Goal: Use online tool/utility: Utilize a website feature to perform a specific function

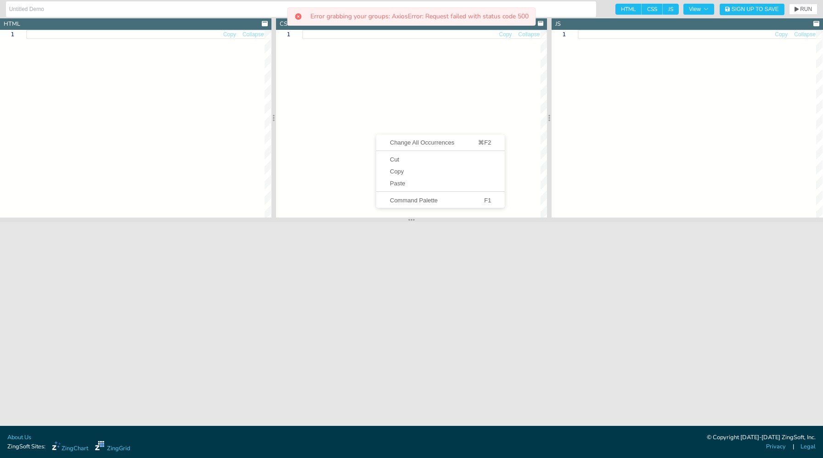
type textarea "<!DOCTYPE html> <html> <head> <meta charset="utf-8"> <title>ZingGrid: Docs Gett…"
type textarea "html, body { height:100%; width:100%; margin:0; padding:0; }"
type textarea "// renderer function for cell function heightRenderer(feet, inch, cellRef, $cel…"
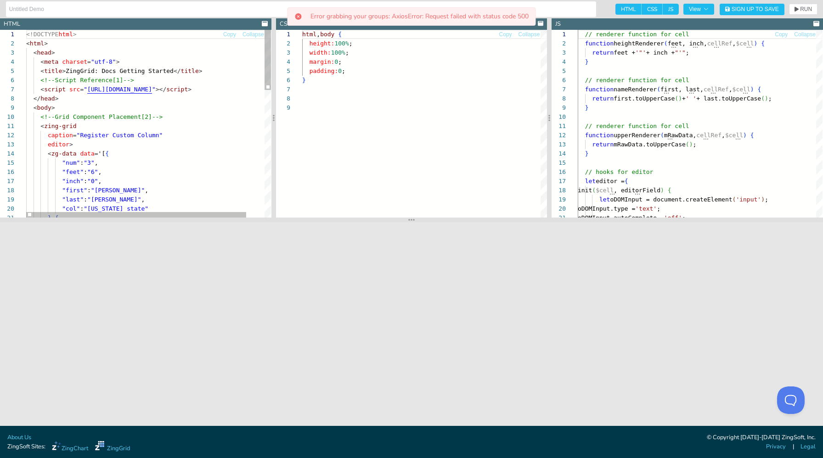
click at [210, 180] on div "<!DOCTYPE html > < html > < head > < meta charset = "utf-8" > < title > ZingGri…" at bounding box center [158, 321] width 265 height 583
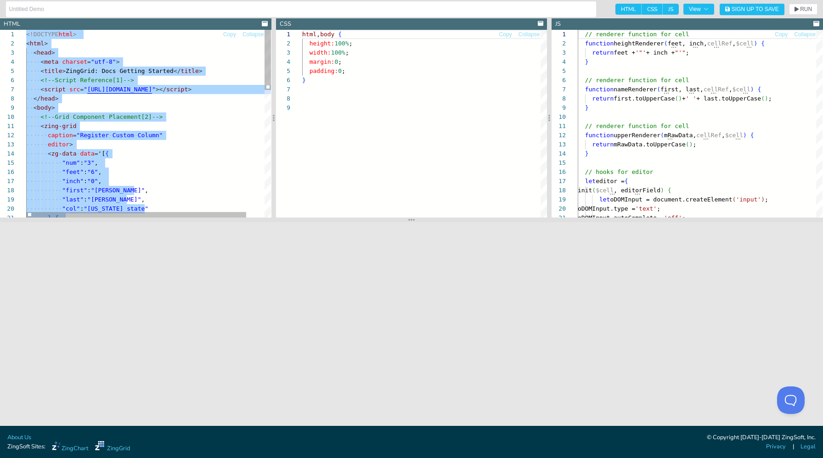
type textarea "</zg-colgroup> </zing-grid> </body> </html>"
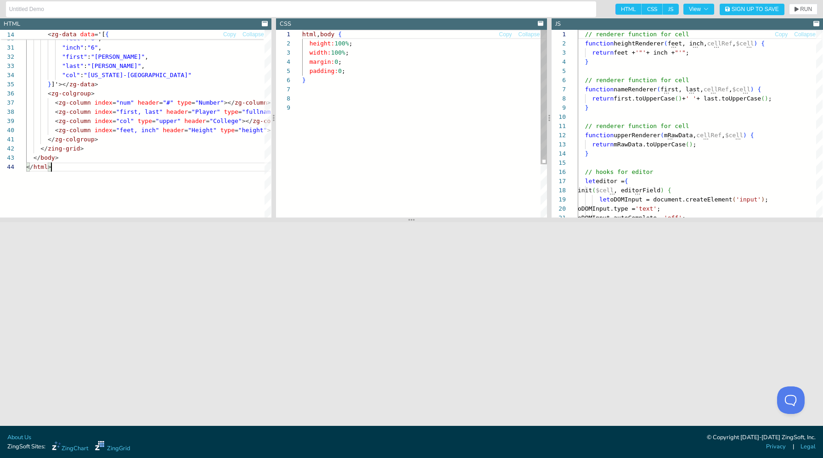
click at [361, 151] on div "html , body { height: 100% ; width: 100% ; margin: 0 ; padding: 0 ; }" at bounding box center [424, 160] width 245 height 261
click at [689, 171] on div "// renderer function for cell function heightRenderer ( feet, inch, cellRef , $…" at bounding box center [700, 358] width 245 height 656
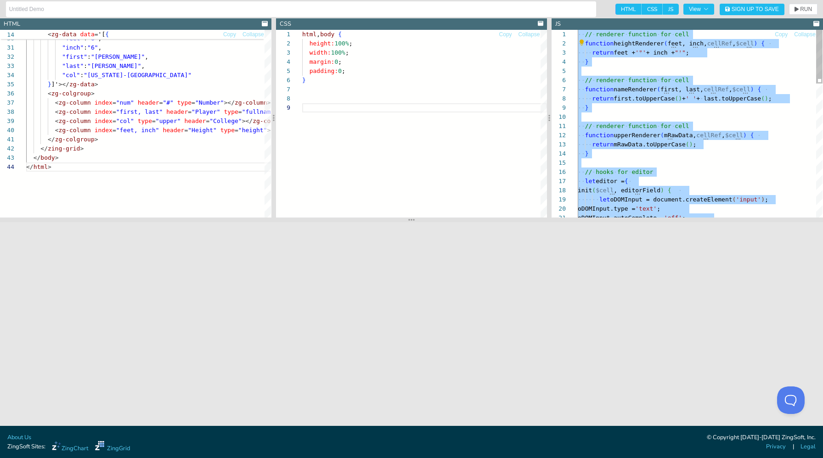
type textarea "});"
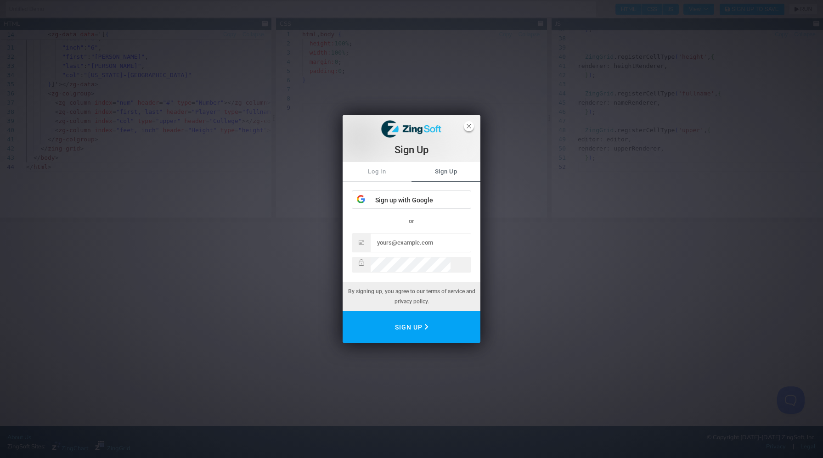
click at [467, 124] on icon "close" at bounding box center [469, 126] width 5 height 5
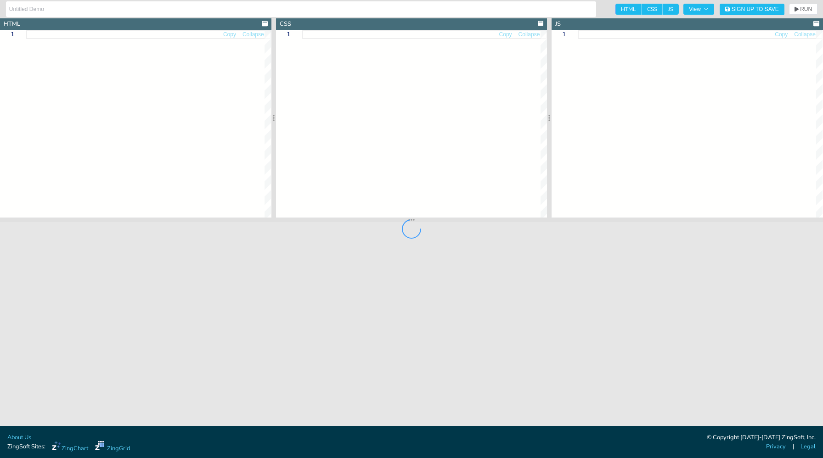
type input "Column Sorted on Render"
type textarea "<!DOCTYPE html> <html> <head> <meta charset="utf-8"> <title>ZingGrid: Blank Gri…"
type textarea ".zg-body {background:#e6e6e6;}"
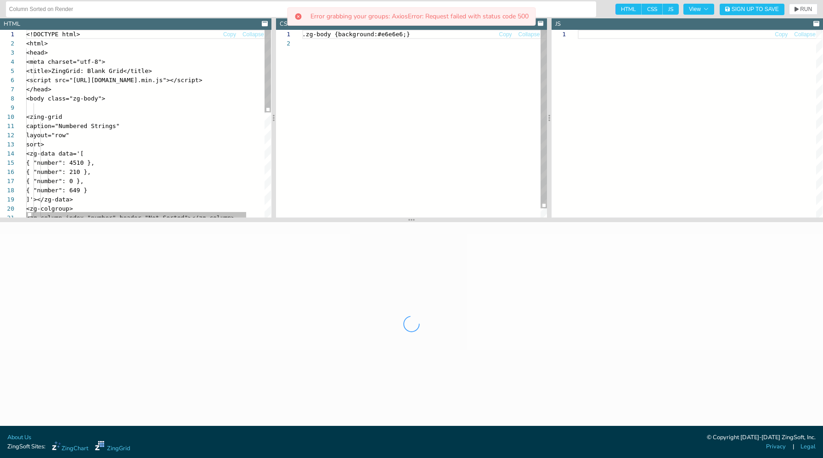
scroll to position [9, 0]
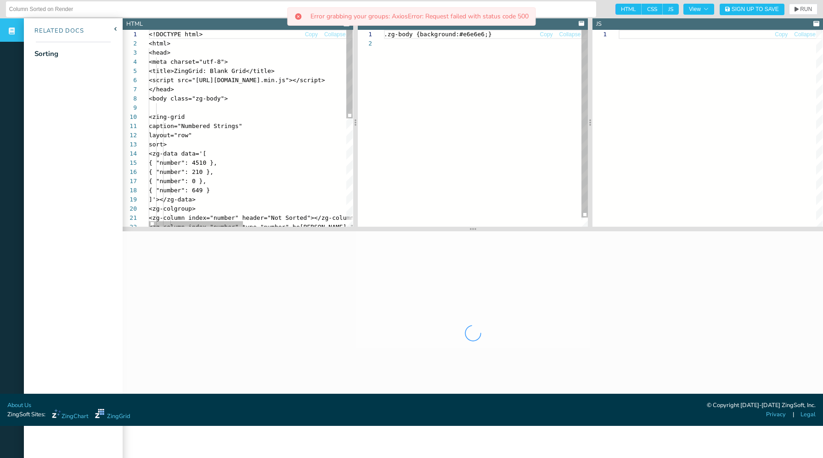
click at [225, 130] on div "<!DOCTYPE html> <html> <head> <meta charset="utf-8"> <title>ZingGrid: Blank Gri…" at bounding box center [362, 248] width 427 height 436
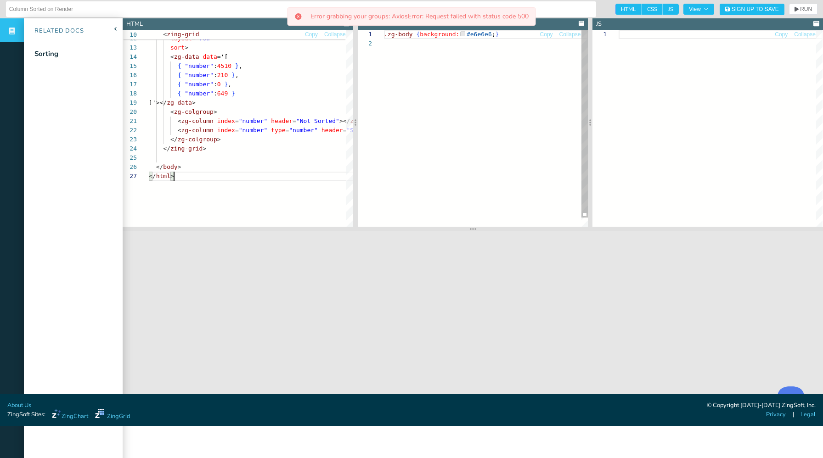
click at [436, 127] on div ".zg-body { background: #e6e6e6 ; }" at bounding box center [486, 133] width 204 height 206
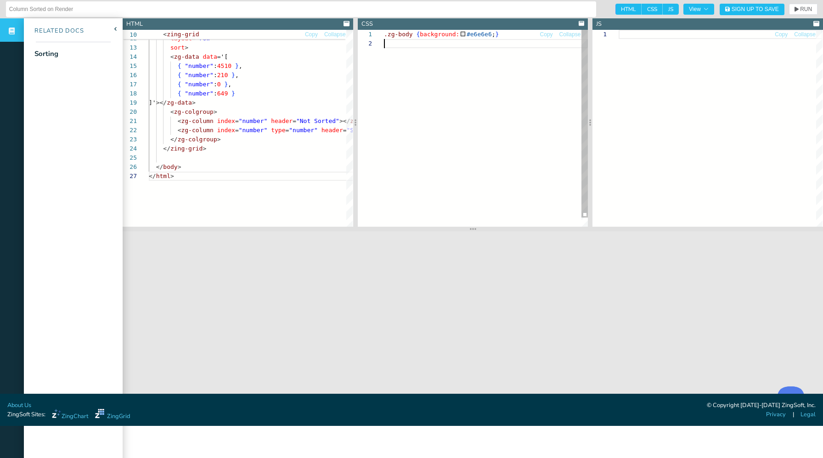
scroll to position [9, 0]
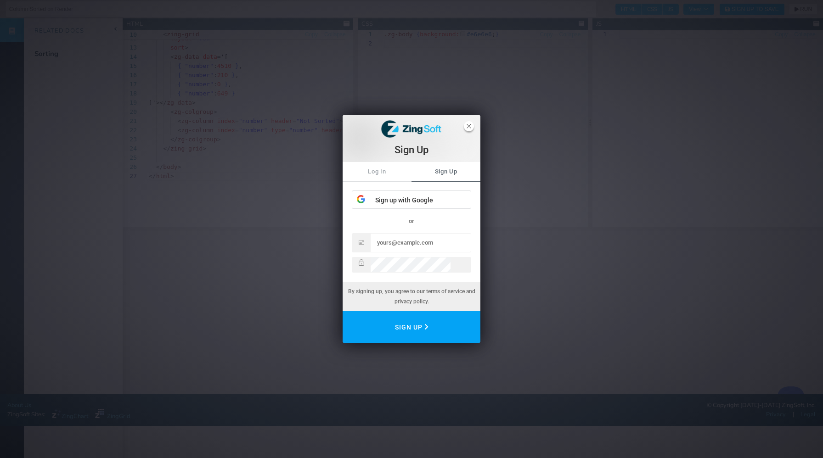
click at [469, 127] on span "close" at bounding box center [469, 126] width 10 height 10
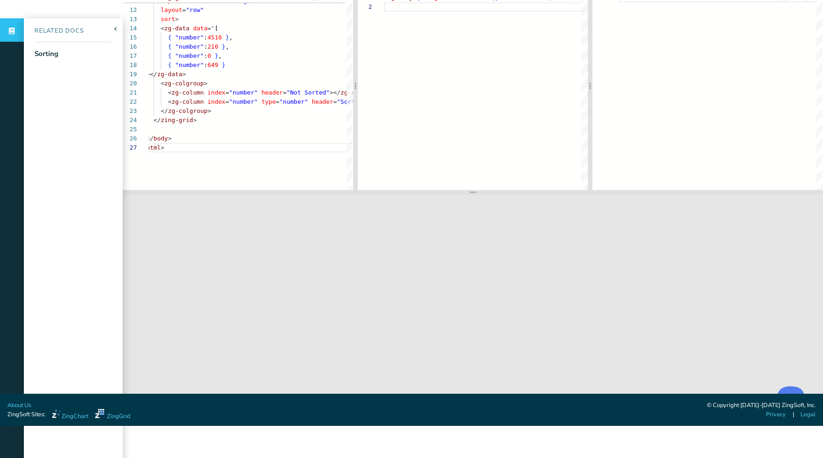
scroll to position [41, 0]
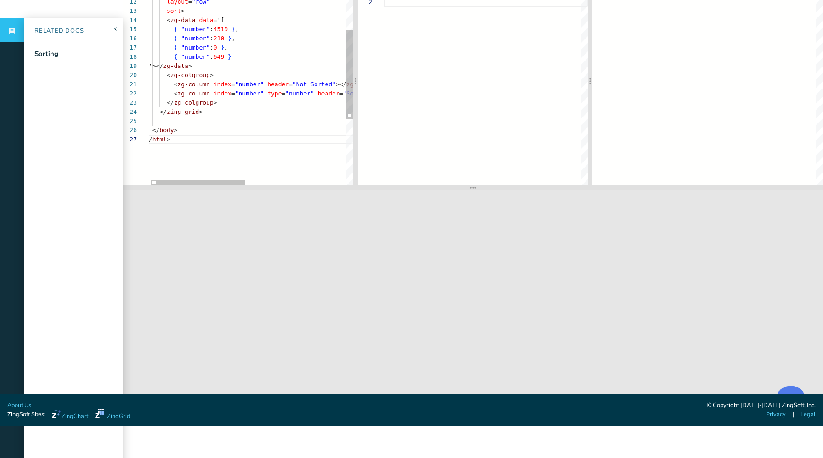
click at [211, 91] on div "caption = "Numbered Strings" layout = "row" sort > < zg-data data = '[ { "numbe…" at bounding box center [358, 114] width 427 height 436
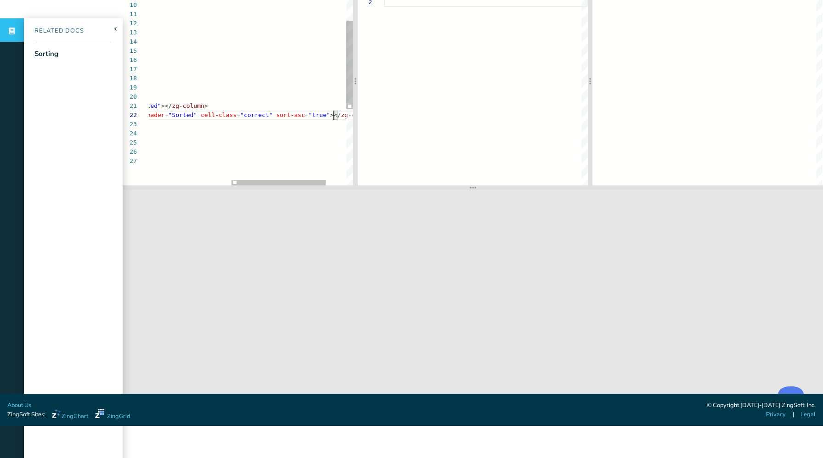
click at [334, 117] on div "caption = "Numbered Strings" layout = "row" sort > < zg-data data = '[ { "numbe…" at bounding box center [184, 136] width 427 height 436
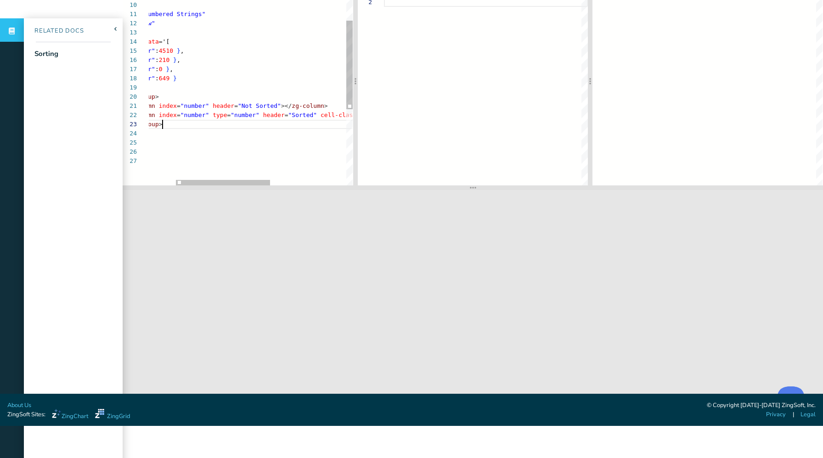
scroll to position [18, 72]
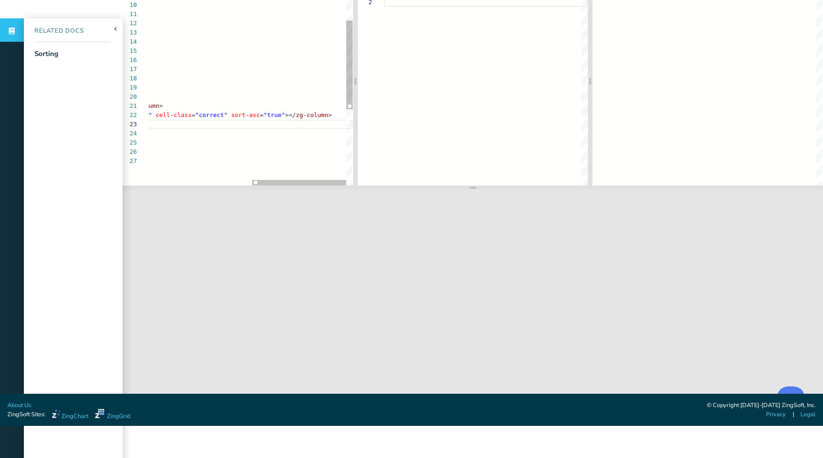
click at [286, 115] on div "caption = "Numbered Strings" layout = "row" sort > < zg-data data = '[ { "numbe…" at bounding box center [139, 136] width 427 height 436
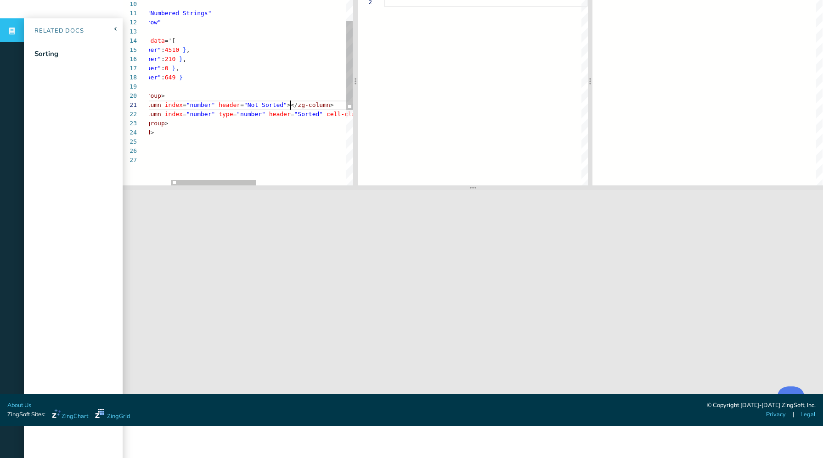
click at [291, 101] on div "caption = "Numbered Strings" layout = "row" sort > < zg-data data = '[ { "numbe…" at bounding box center [331, 135] width 470 height 436
click at [287, 102] on div "caption = "Numbered Strings" layout = "row" sort > < zg-data data = '[ { "numbe…" at bounding box center [331, 135] width 470 height 436
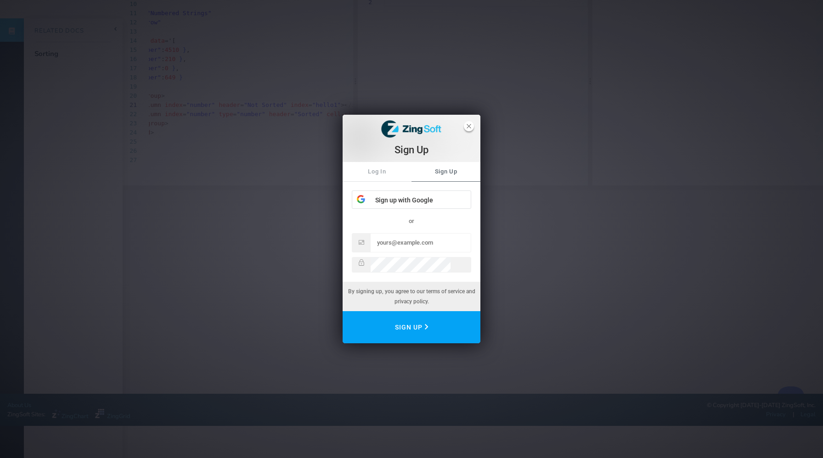
click at [467, 121] on span "close" at bounding box center [469, 126] width 10 height 10
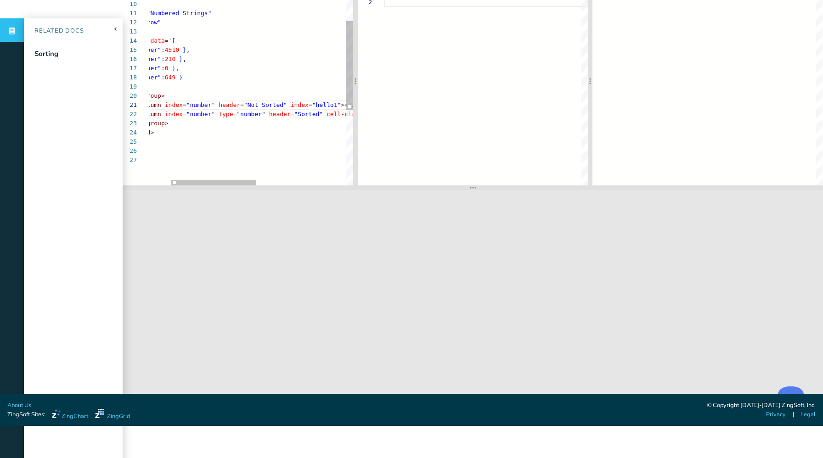
click at [283, 166] on div "caption = "Numbered Strings" layout = "row" sort > < zg-data data = '[ { "numbe…" at bounding box center [331, 135] width 470 height 436
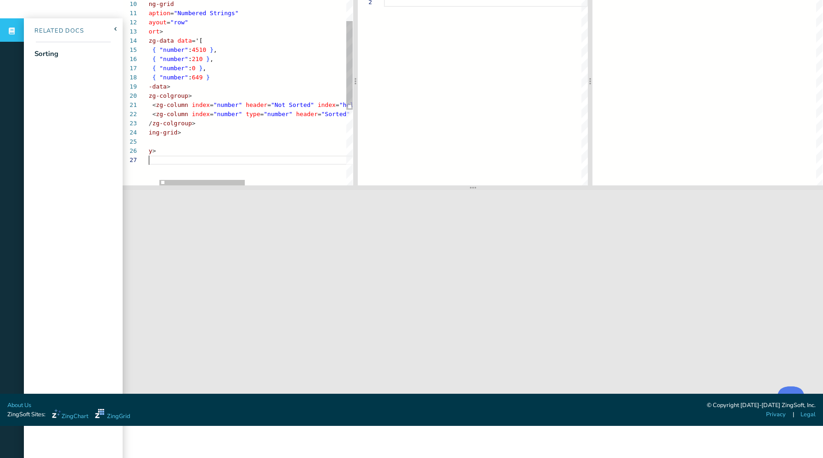
scroll to position [55, 25]
click at [283, 166] on div "caption = "Numbered Strings" layout = "row" sort > < zg-data data = '[ { "numbe…" at bounding box center [359, 135] width 470 height 436
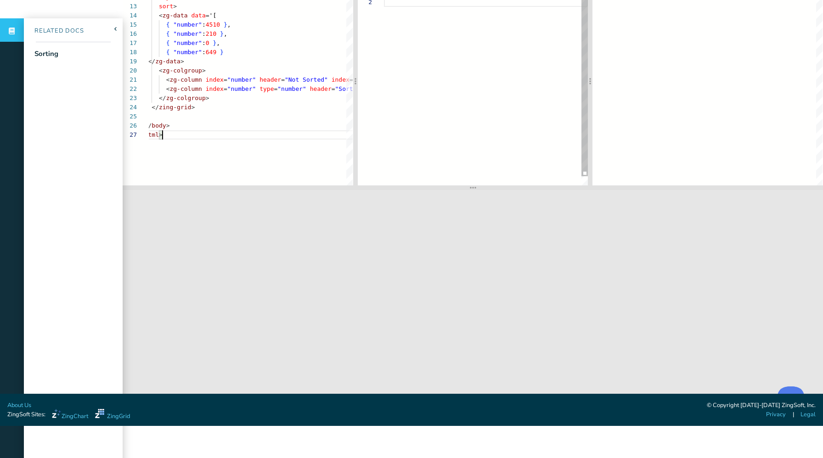
click at [461, 98] on div ".zg-body { background: #e6e6e6 ; }" at bounding box center [486, 92] width 204 height 206
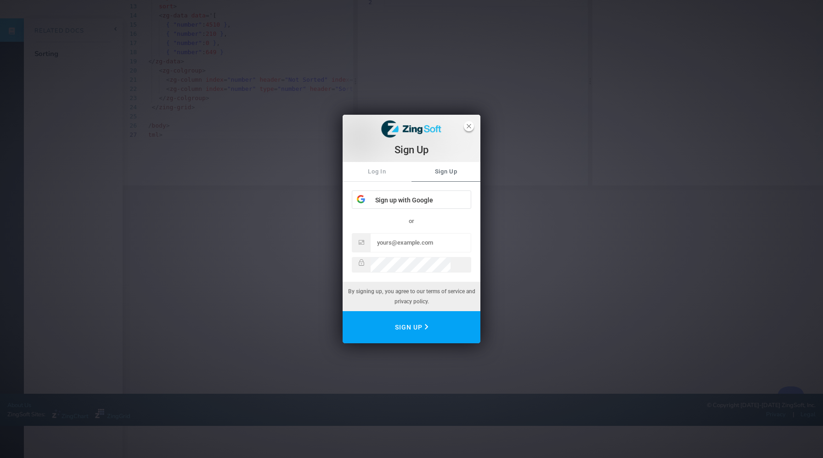
click at [469, 124] on icon "close" at bounding box center [469, 126] width 5 height 5
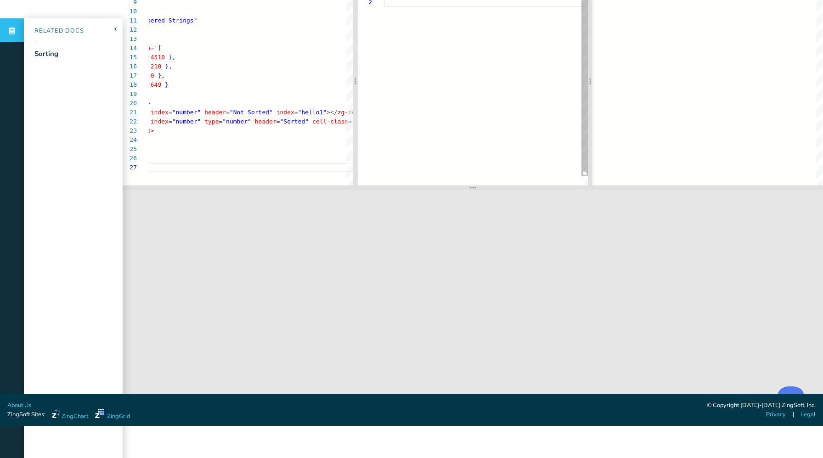
scroll to position [41, 0]
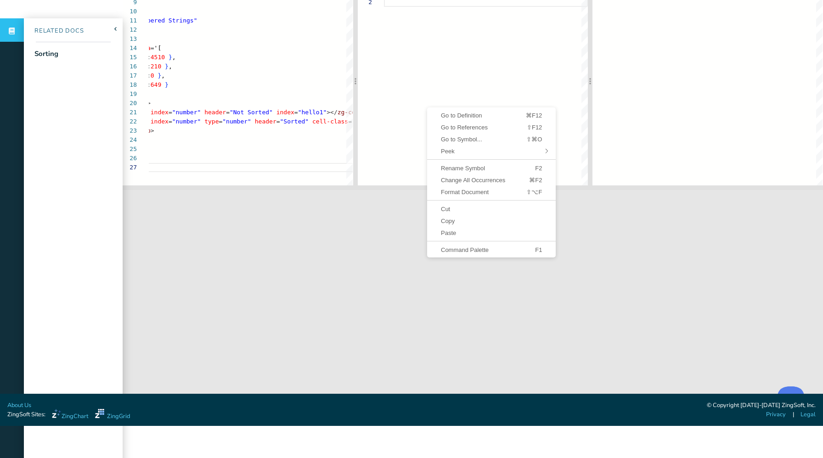
click at [509, 458] on div "Reminder: Complete your profile to help us better serve you! [Warning: Not Fork…" at bounding box center [411, 229] width 823 height 458
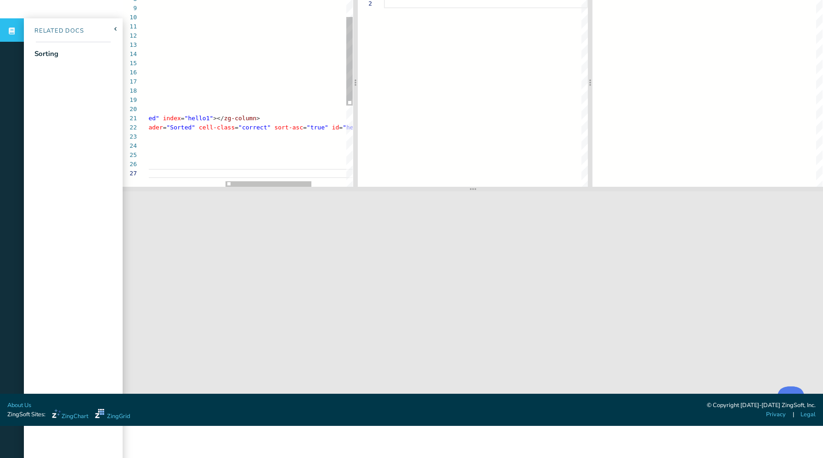
scroll to position [40, 0]
click at [271, 125] on div "caption = "Numbered Strings" layout = "row" sort > < zg-data data = '[ { "numbe…" at bounding box center [202, 148] width 467 height 436
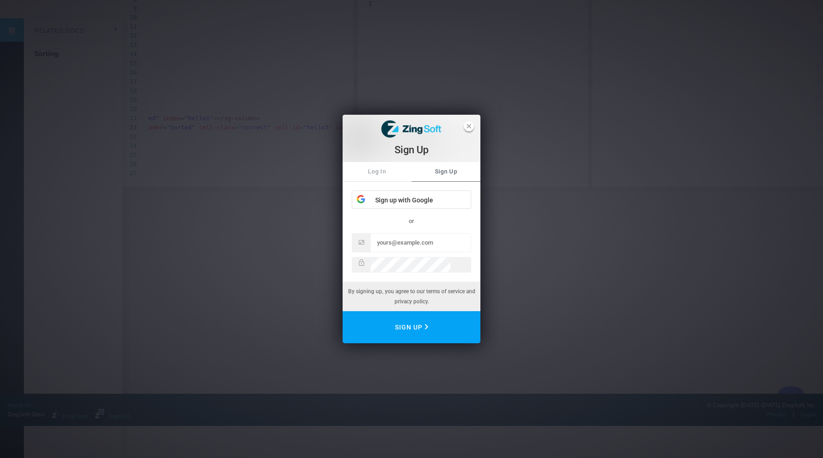
click at [467, 124] on icon "close" at bounding box center [469, 126] width 5 height 5
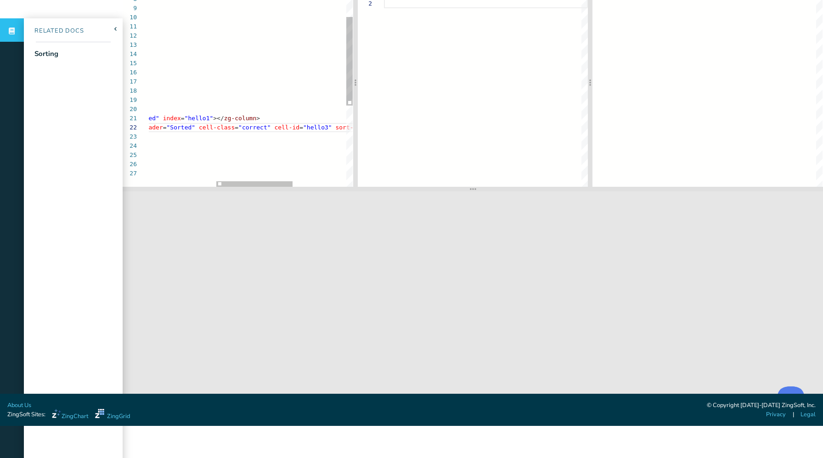
click at [310, 126] on div "caption = "Numbered Strings" layout = "row" sort > < zg-data data = '[ { "numbe…" at bounding box center [233, 148] width 528 height 436
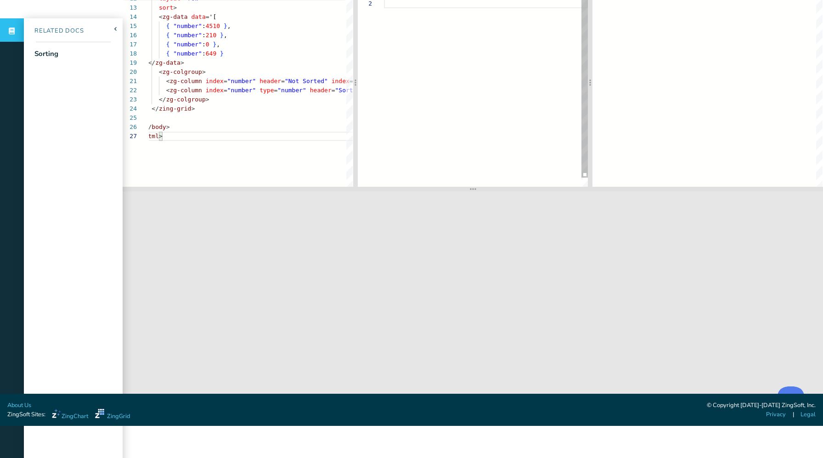
scroll to position [0, 25]
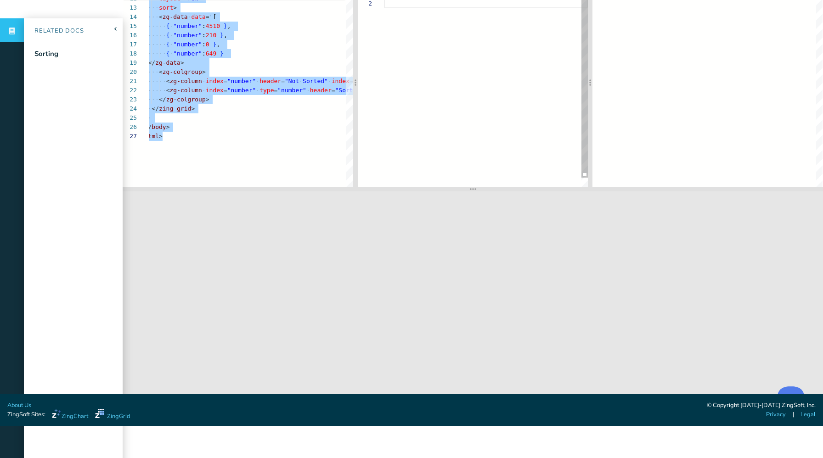
click at [431, 100] on div ".zg-body { background: #e6e6e6 ; }" at bounding box center [486, 93] width 204 height 206
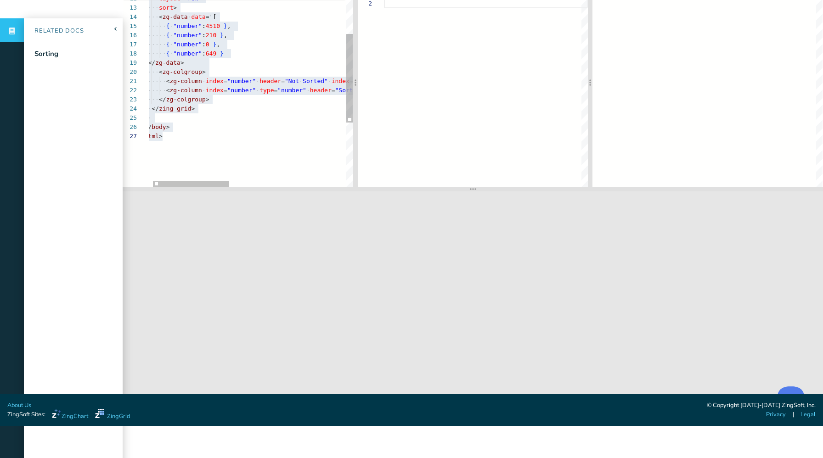
click at [331, 124] on div "caption = "Numbered Strings" layout = "row" sort > < zg-data data = '[ { "numbe…" at bounding box center [401, 111] width 528 height 436
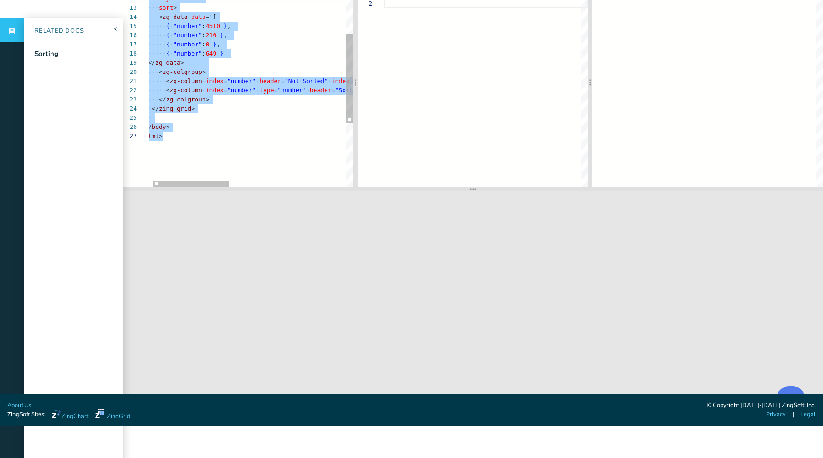
type textarea "<zg-column index="number" header="Not Sorted" index="hello1"></zg-column> <zg-c…"
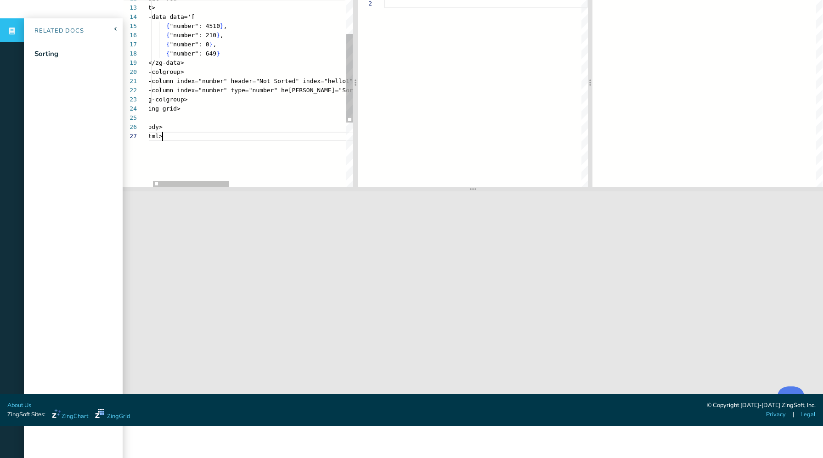
scroll to position [55, 25]
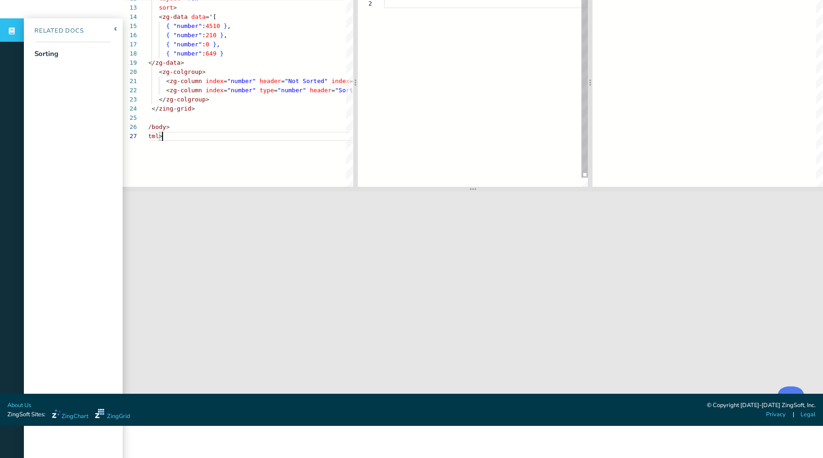
click at [444, 106] on div ".zg-body { background: #e6e6e6 ; }" at bounding box center [486, 93] width 204 height 206
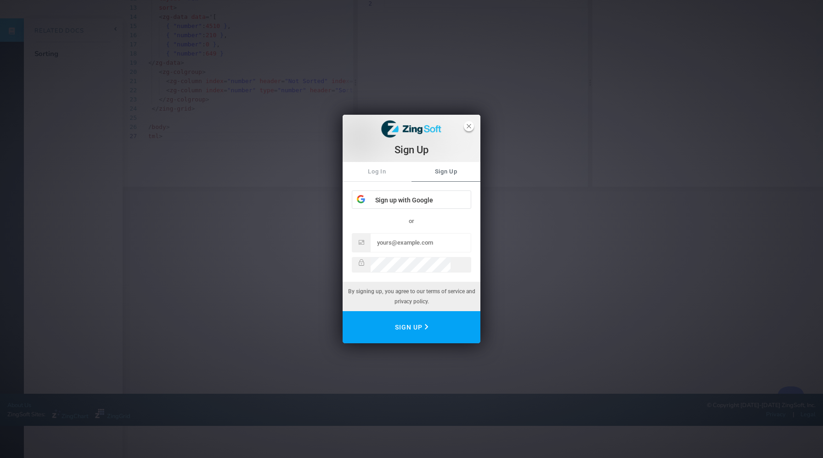
click at [469, 124] on icon "close" at bounding box center [469, 126] width 5 height 5
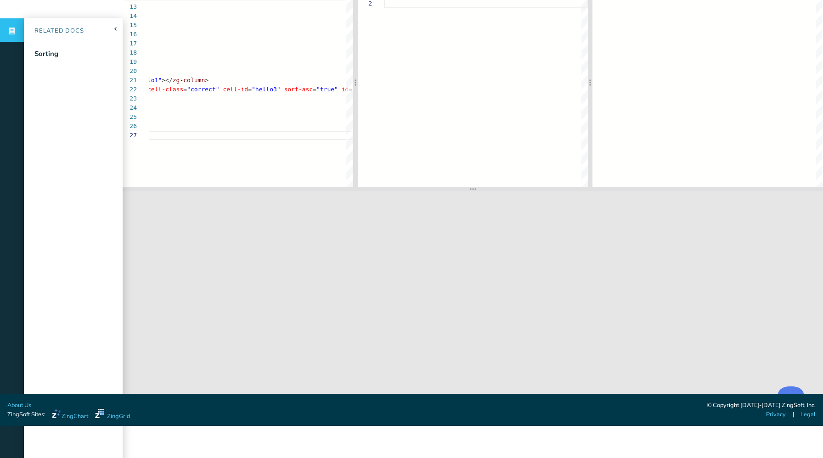
scroll to position [0, 0]
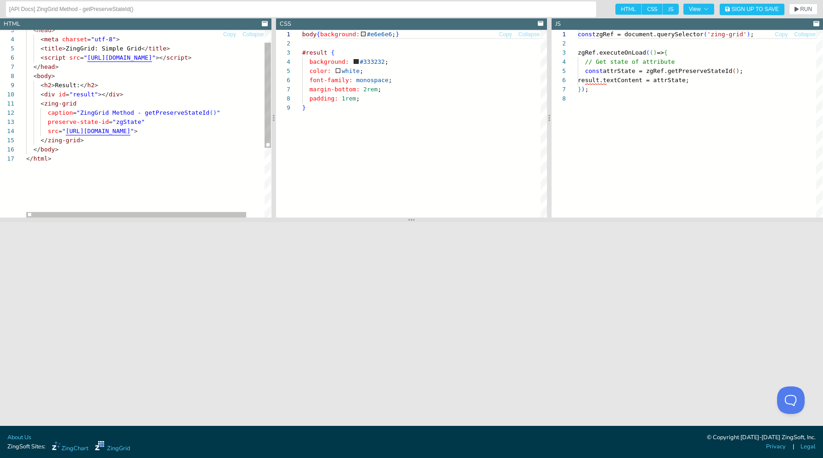
click at [255, 159] on div "< head > < meta charset = "utf-8" > < title > ZingGrid: Simple Grid </ title > …" at bounding box center [158, 174] width 265 height 335
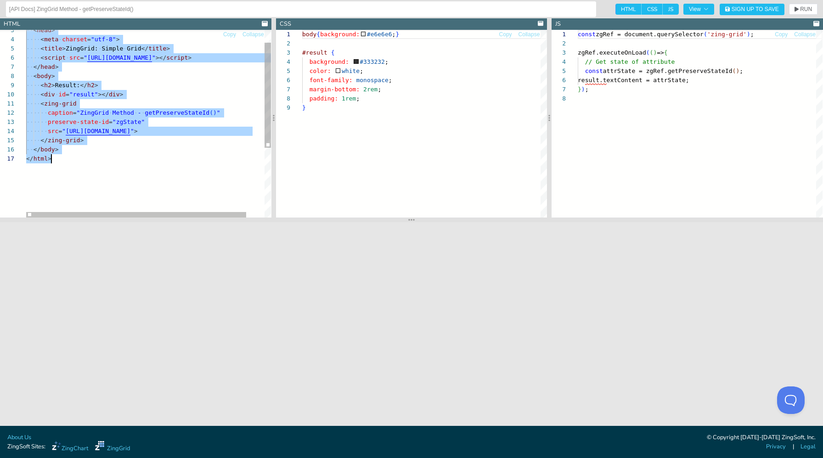
type textarea "<zing-grid caption="ZingGrid Method - getPreserveStateId()" preserve-state-id="…"
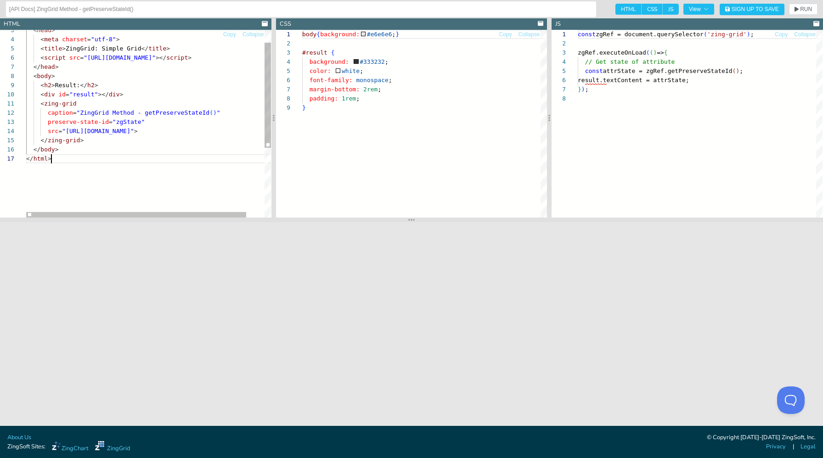
scroll to position [55, 25]
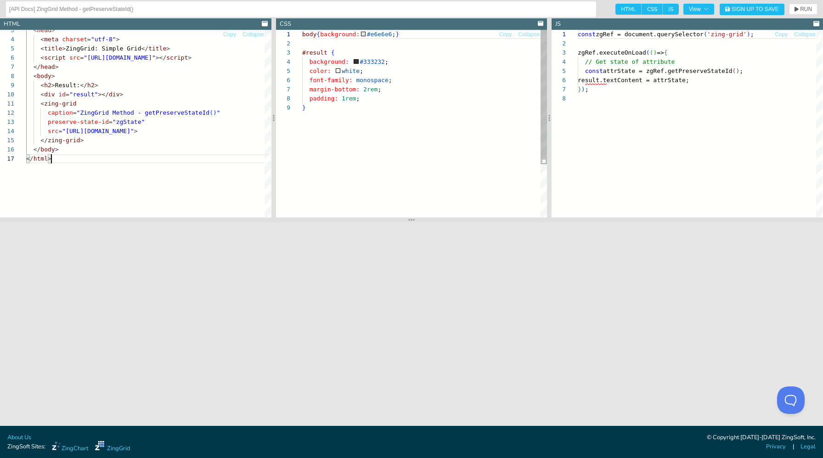
click at [343, 126] on div "body { background: #e6e6e6 ; } #result { background: #333232 ; color: white ; f…" at bounding box center [424, 160] width 245 height 261
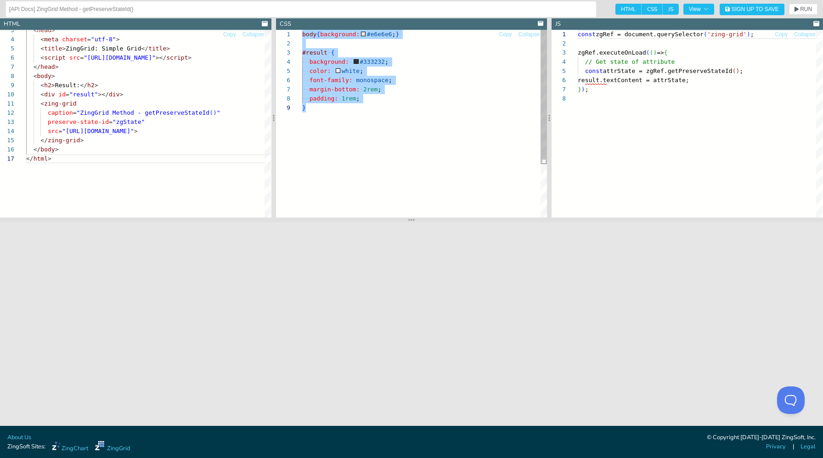
scroll to position [73, 4]
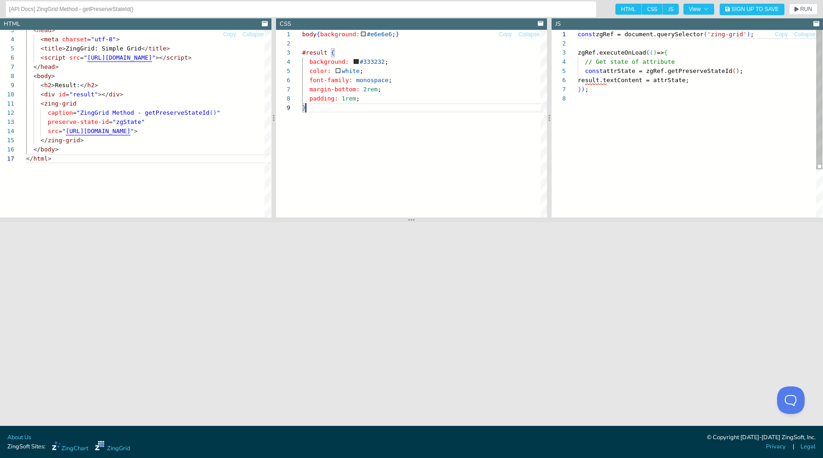
click at [646, 102] on div "const zgRef = document.querySelector ( 'zing-grid' ) ; zgRef.executeOnLoad ( ( …" at bounding box center [700, 156] width 245 height 252
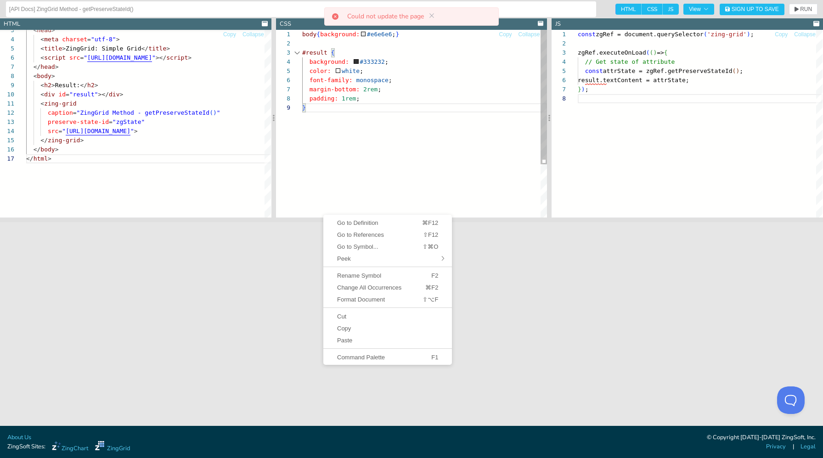
click at [300, 177] on div "1 2 3 4 5 6 7 8 9" at bounding box center [289, 160] width 26 height 261
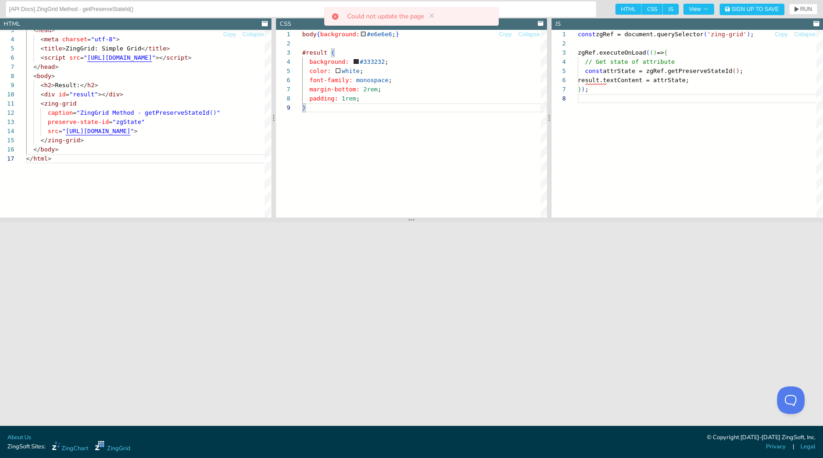
click at [269, 218] on section at bounding box center [411, 220] width 823 height 5
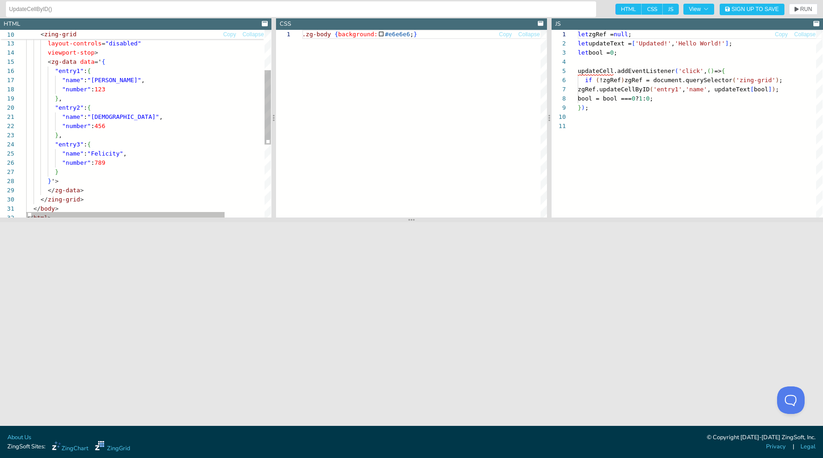
click at [237, 169] on div "layout = "row" layout-controls = "disabled" viewport-stop > < zg-data data = ' …" at bounding box center [173, 165] width 294 height 473
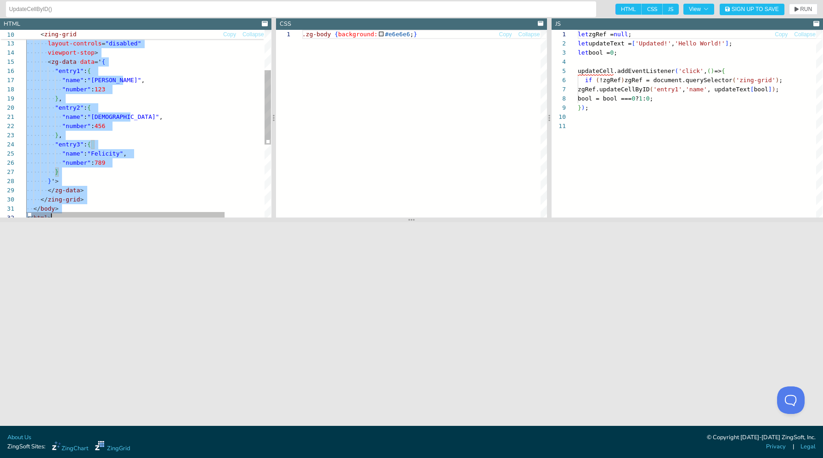
scroll to position [0, 25]
type textarea "</body> </html>"
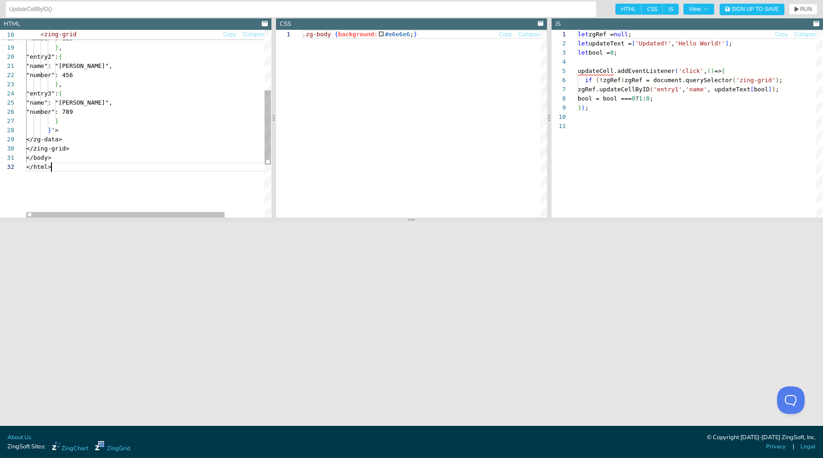
scroll to position [9, 25]
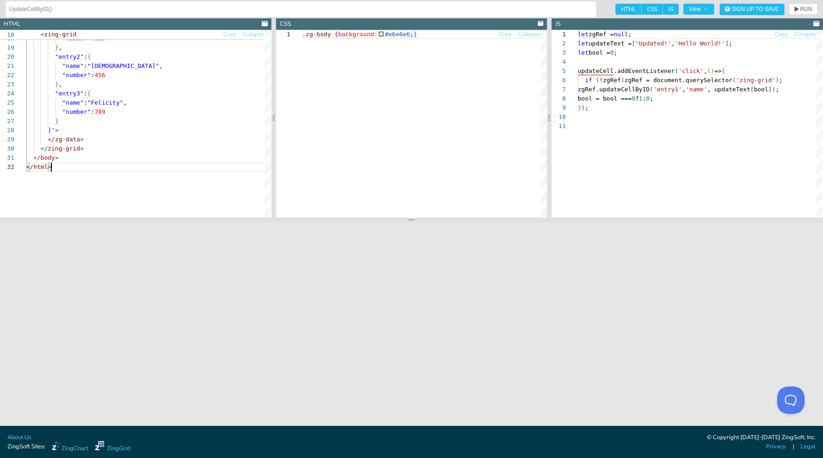
click at [344, 140] on div ".zg-body { background: #e6e6e6 ; }" at bounding box center [424, 124] width 245 height 188
click at [598, 157] on div "let zgRef = null ; let updateText = [ 'Updated!' , 'Hello World!' ] ; let bool …" at bounding box center [700, 170] width 245 height 280
type textarea "let zgRef = null; let updateText = ['Updated!', 'Hello World!']; let bool = 0; …"
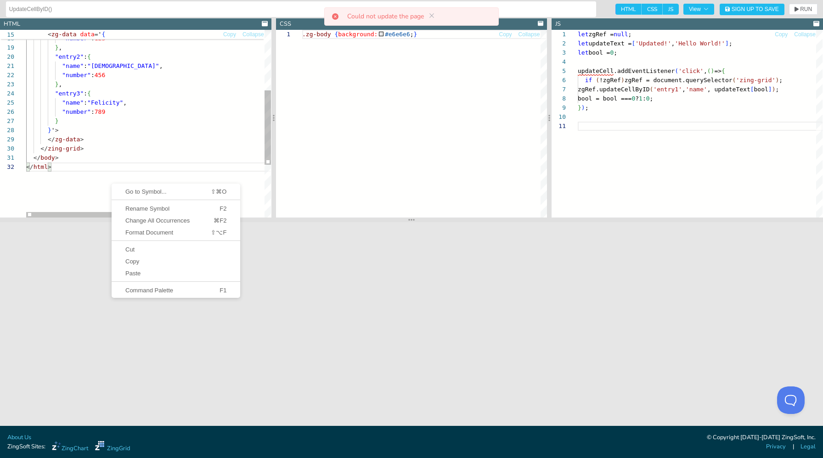
scroll to position [9, 25]
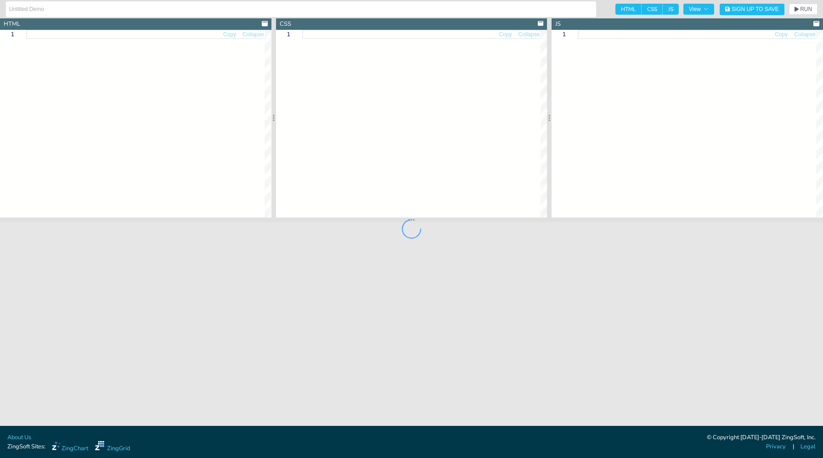
type input "preserveStateOptions demo"
type textarea "<!DOCTYPE html> <html> <head> <meta charset="utf-8"> <title>ZingGrid Demo</titl…"
type textarea "body{background:#e6e6e6;}"
